Goal: Navigation & Orientation: Find specific page/section

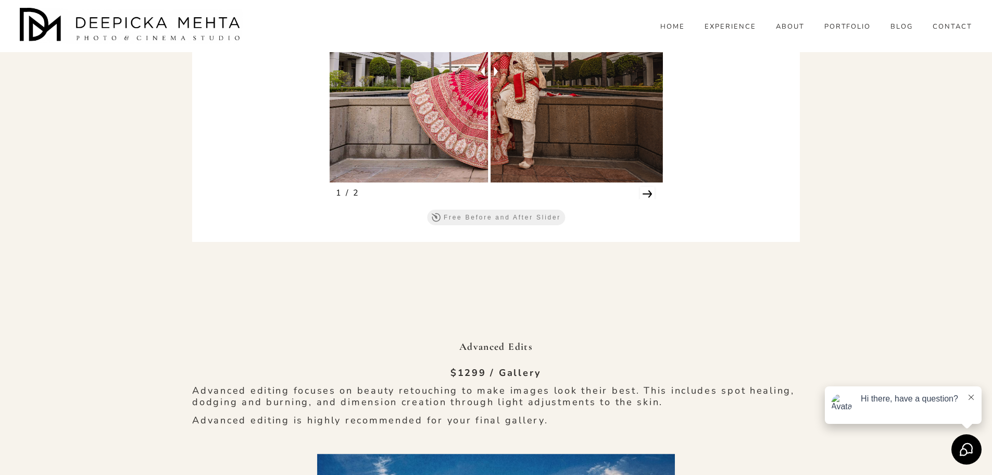
scroll to position [3178, 0]
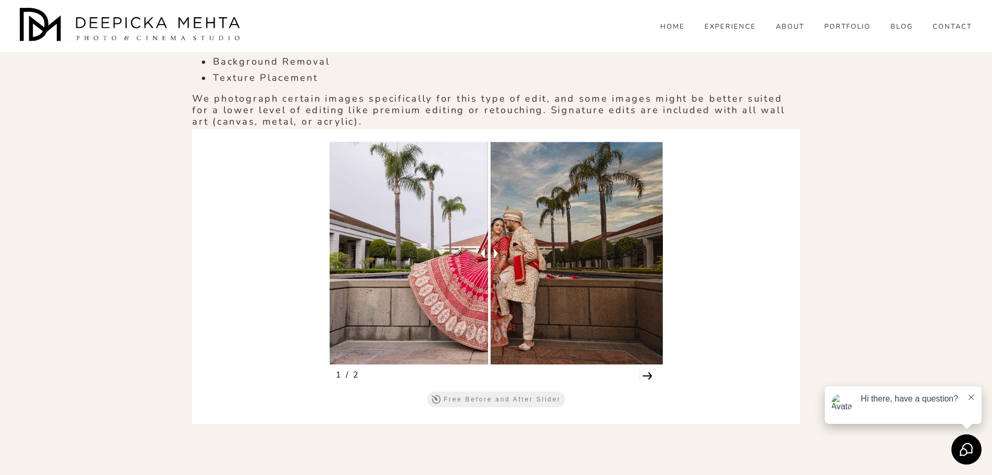
click at [643, 377] on icon "Next" at bounding box center [647, 375] width 15 height 15
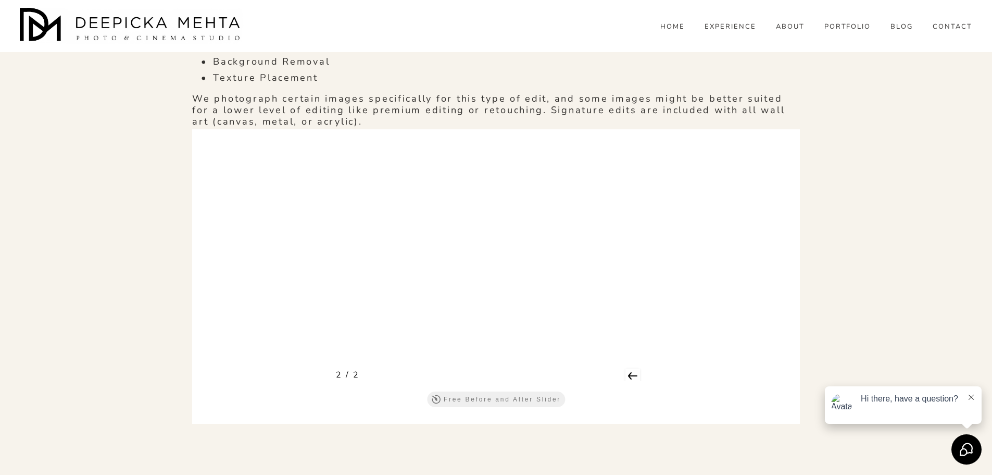
click at [634, 374] on icon "Previous" at bounding box center [633, 375] width 15 height 15
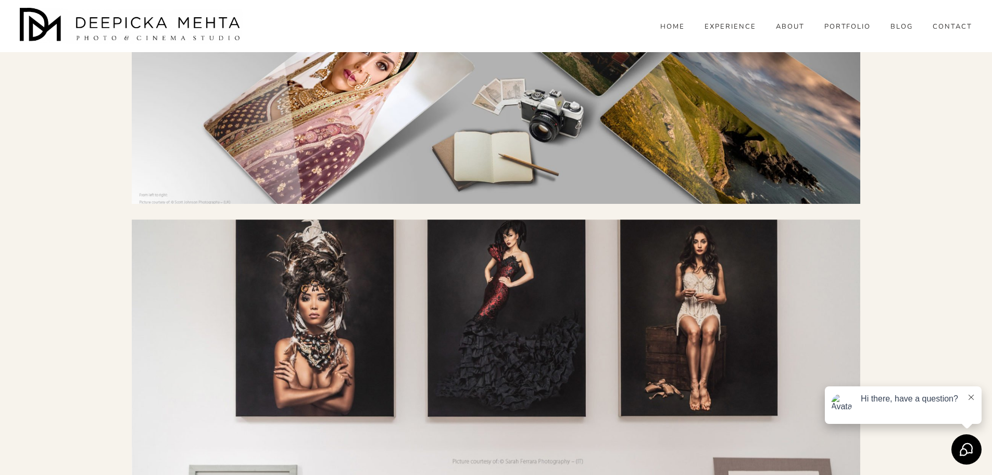
scroll to position [2177, 0]
